Goal: Transaction & Acquisition: Purchase product/service

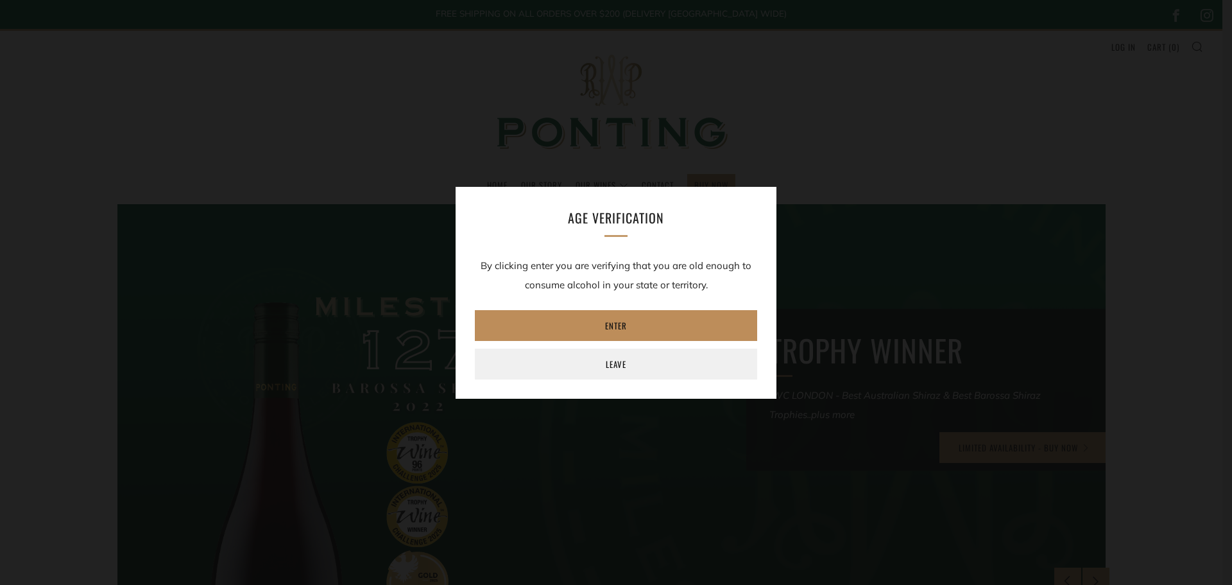
click at [635, 334] on link "Enter" at bounding box center [616, 325] width 282 height 31
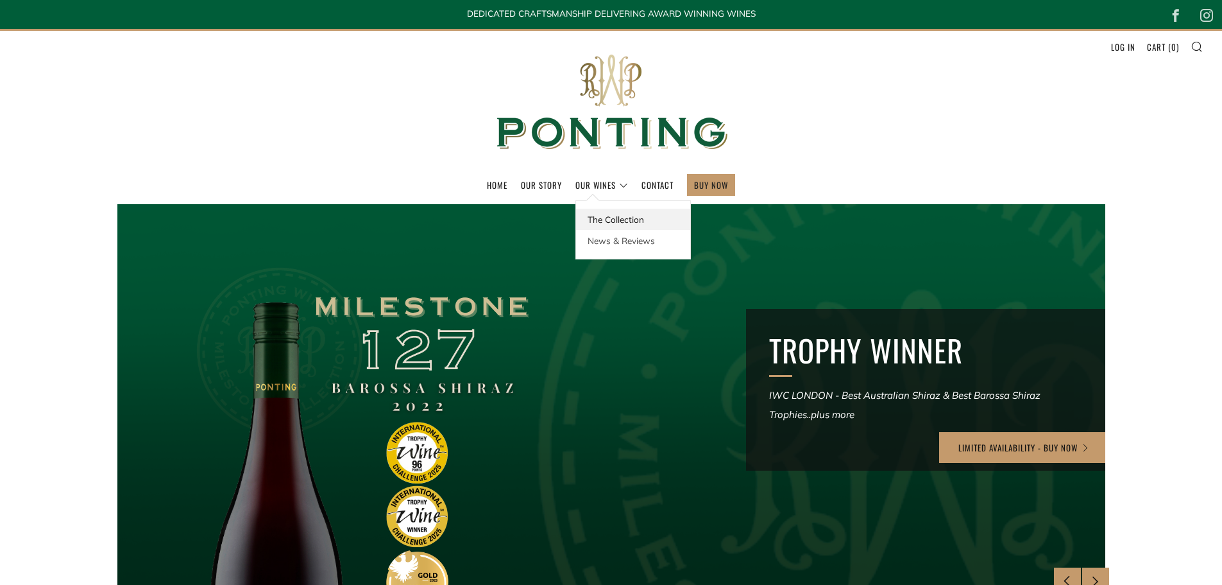
click at [612, 214] on link "The Collection" at bounding box center [633, 219] width 114 height 21
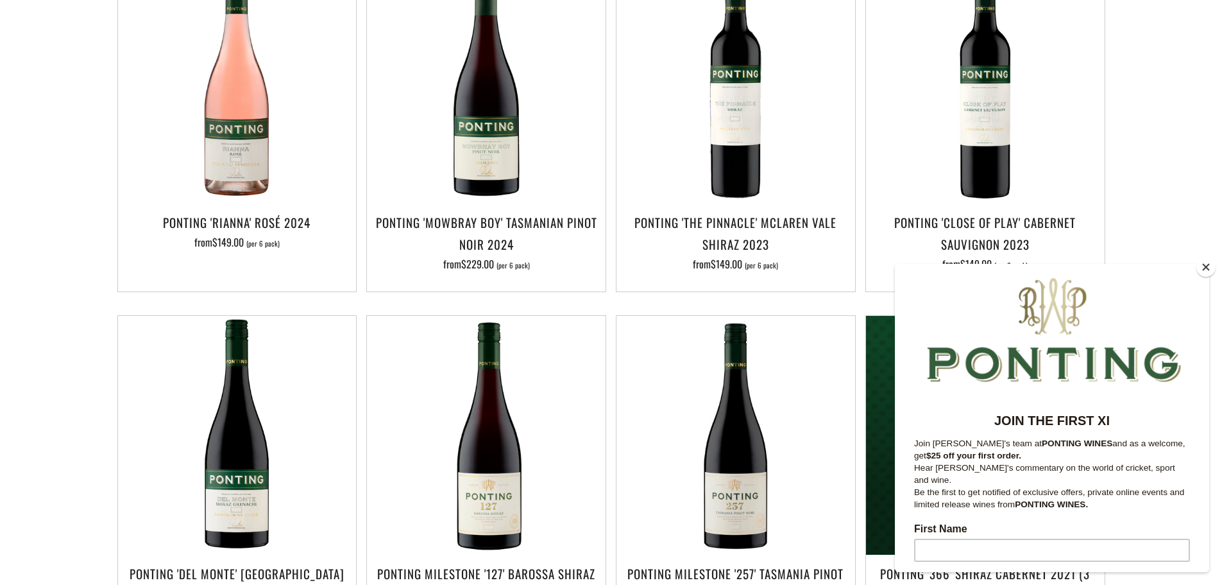
scroll to position [706, 0]
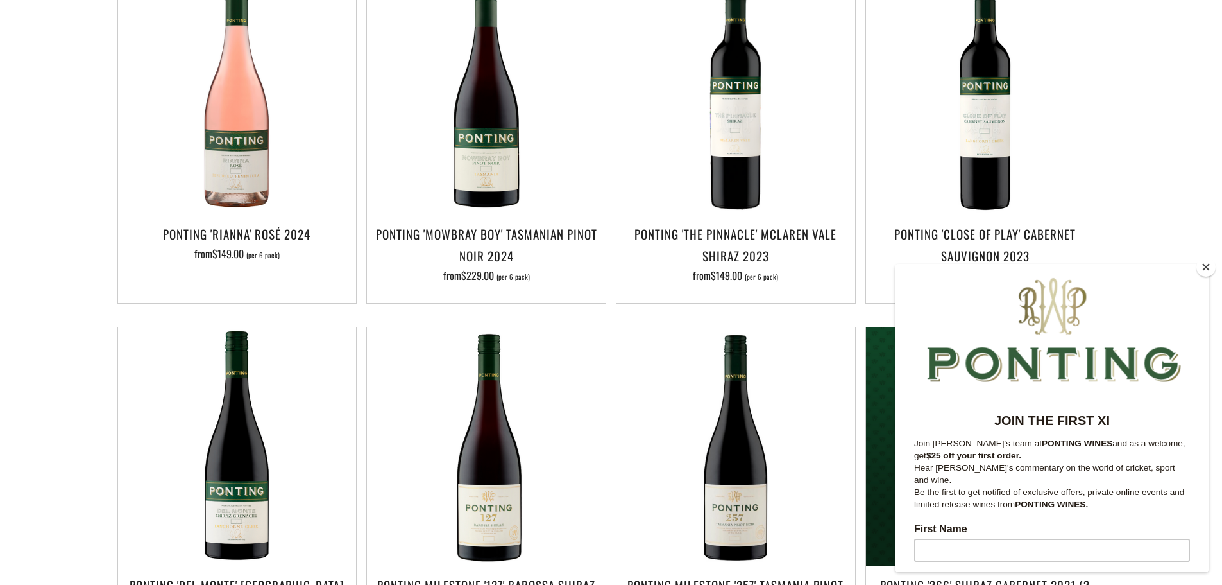
click at [1206, 270] on button "Close" at bounding box center [1206, 266] width 19 height 19
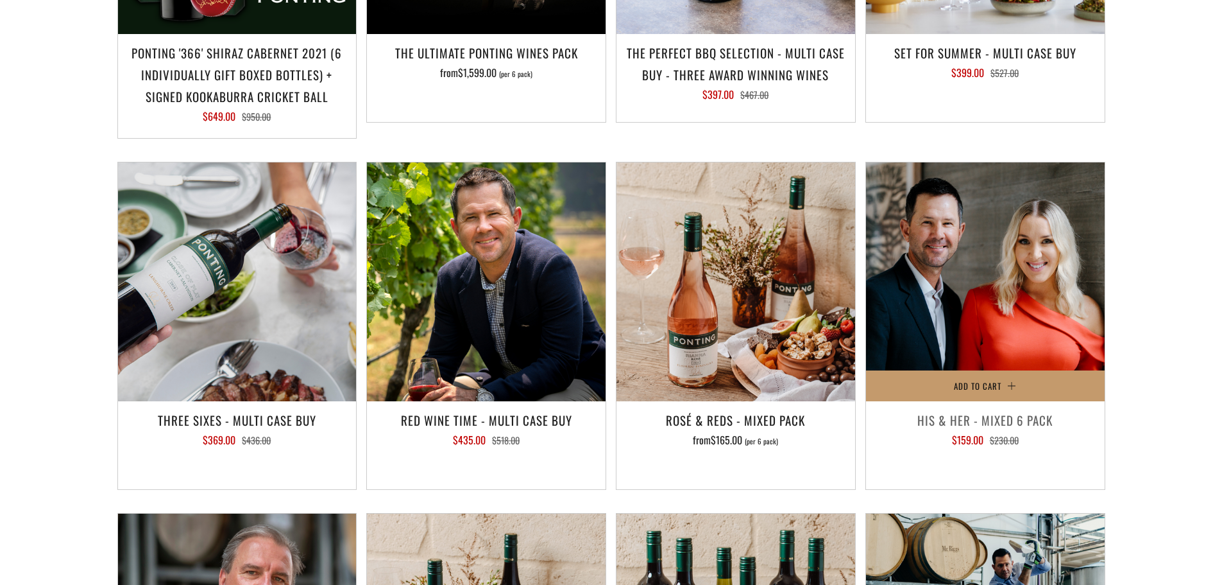
scroll to position [1348, 0]
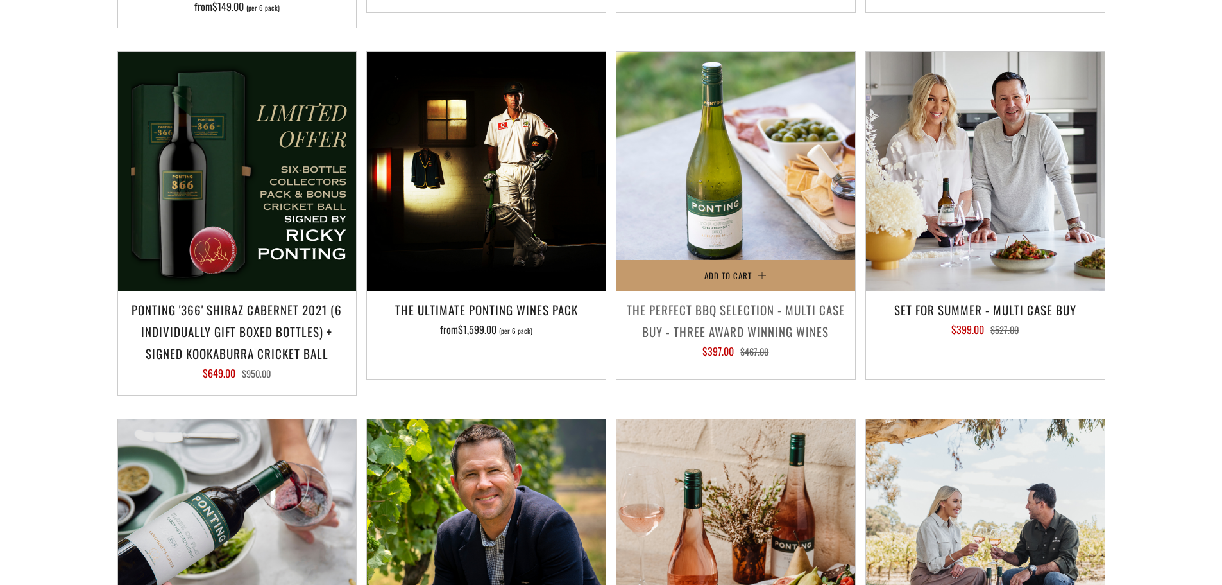
click at [710, 298] on h3 "The perfect BBQ selection - MULTI CASE BUY - Three award winning wines" at bounding box center [736, 320] width 226 height 44
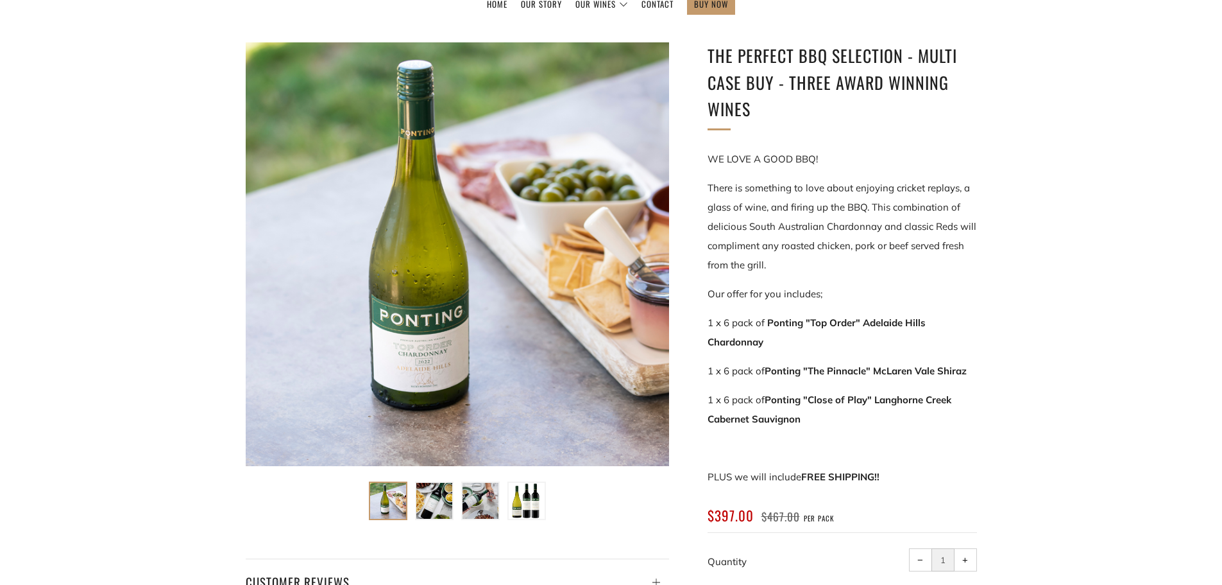
scroll to position [193, 0]
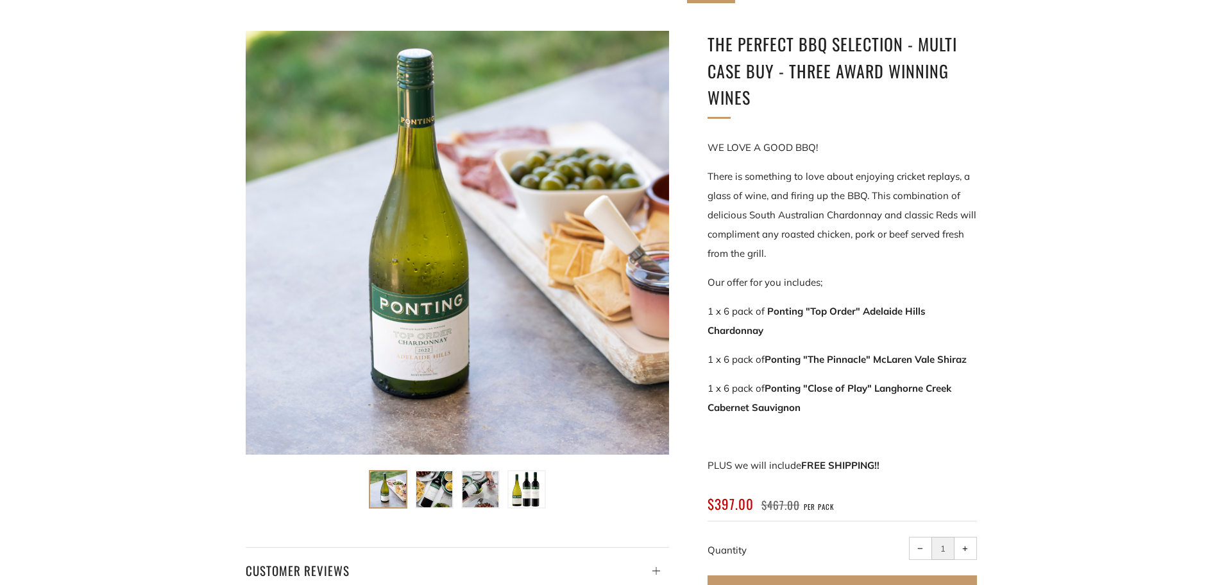
click at [425, 475] on img at bounding box center [434, 489] width 36 height 36
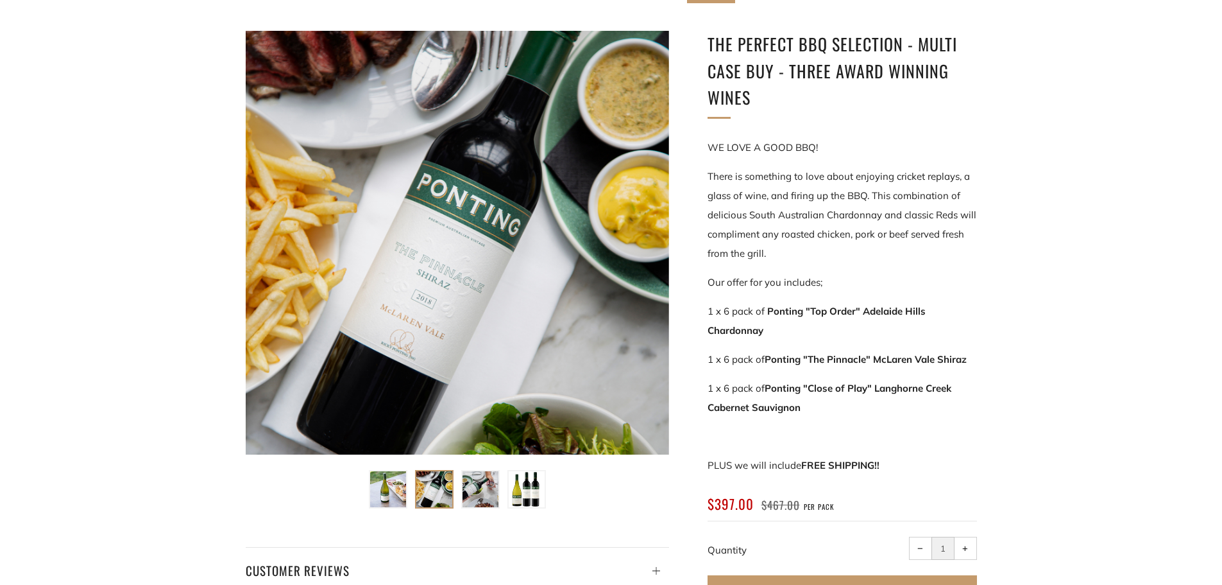
click at [473, 485] on img at bounding box center [481, 489] width 36 height 36
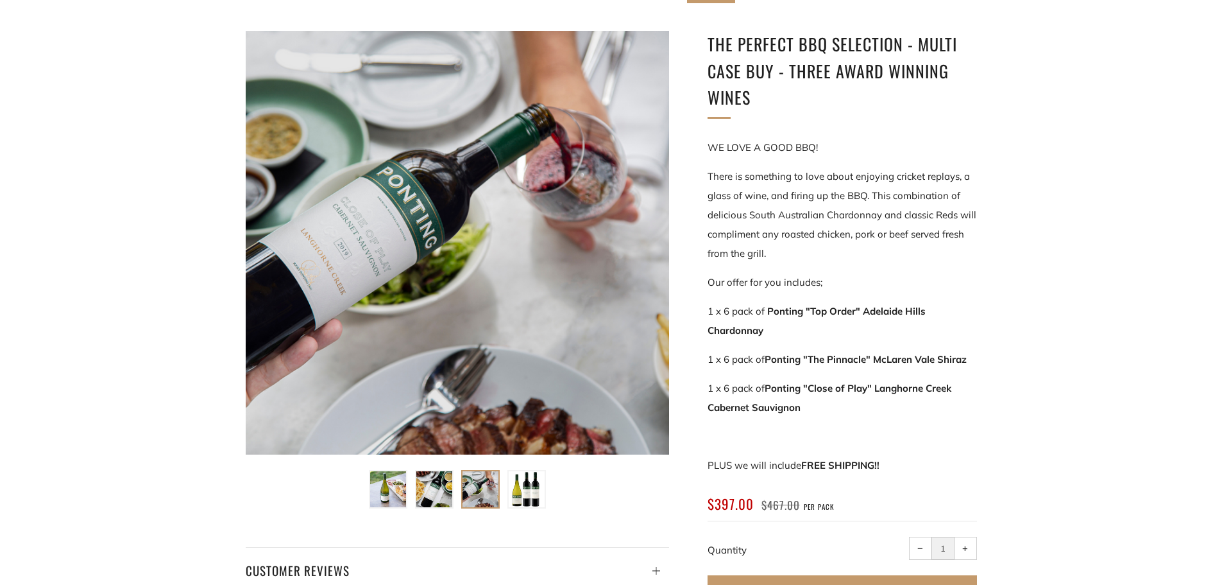
click at [517, 484] on img at bounding box center [527, 489] width 36 height 36
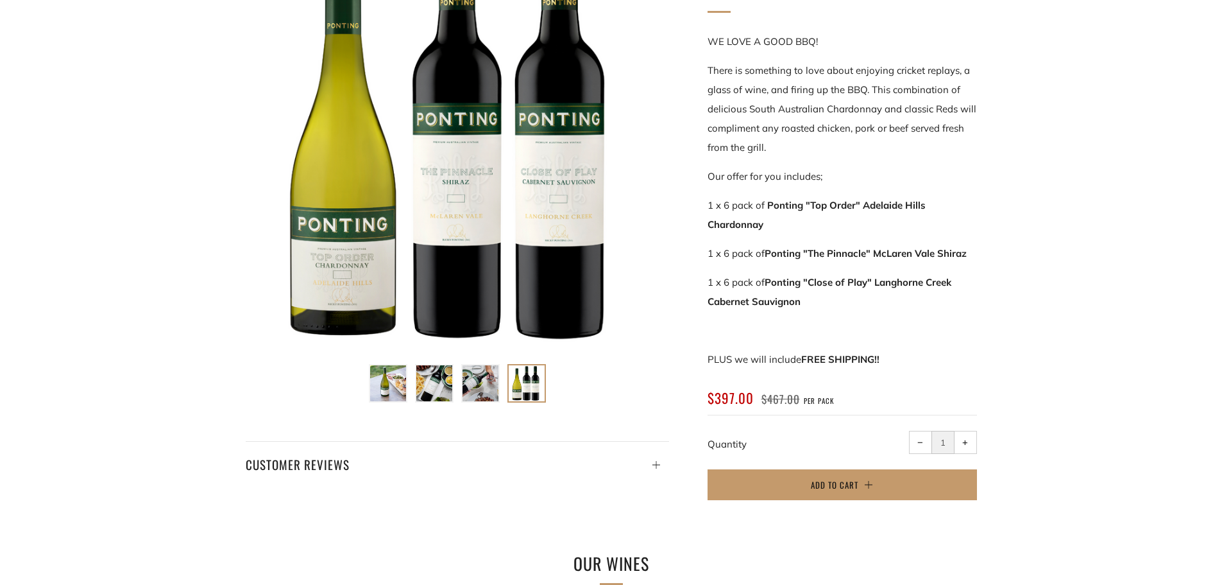
scroll to position [321, 0]
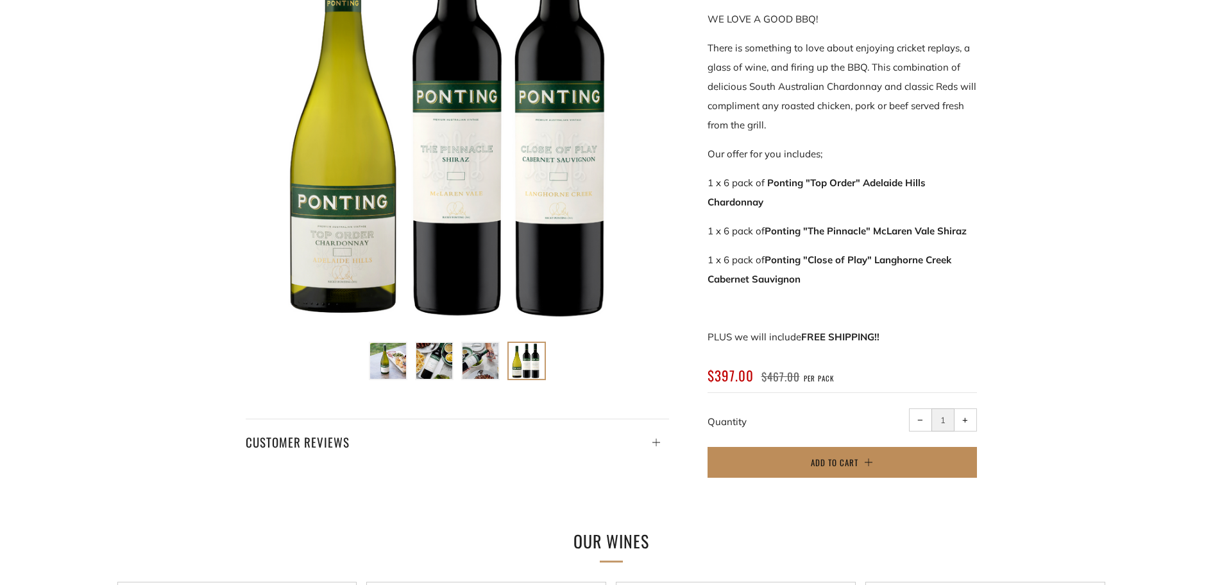
click at [844, 459] on span "Add to Cart" at bounding box center [834, 462] width 47 height 13
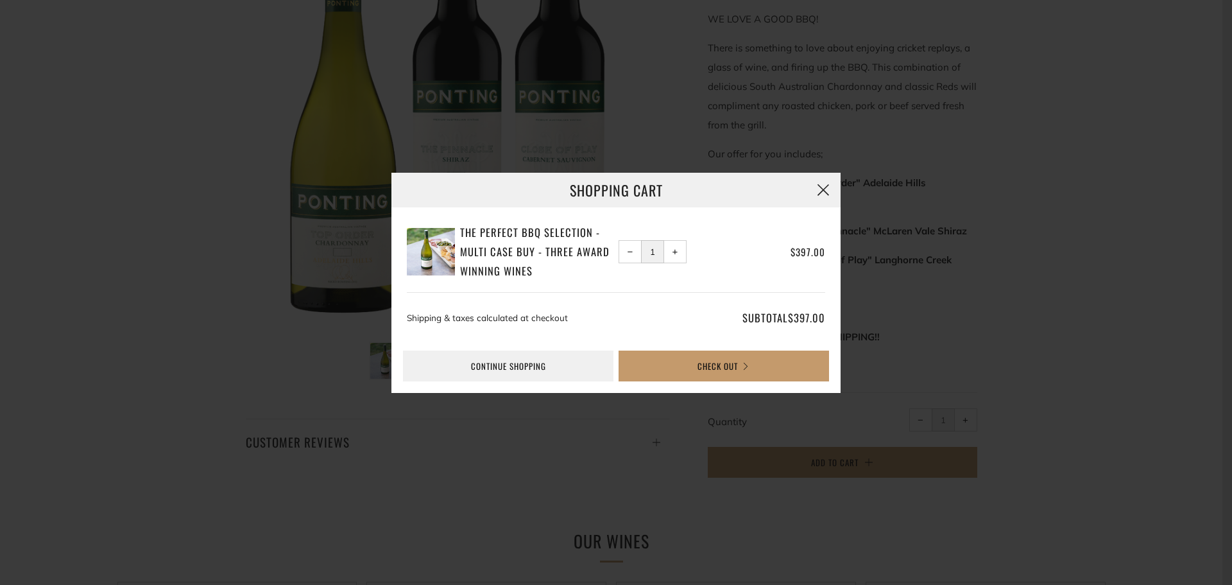
click at [828, 187] on button "button" at bounding box center [823, 190] width 35 height 35
